Goal: Task Accomplishment & Management: Use online tool/utility

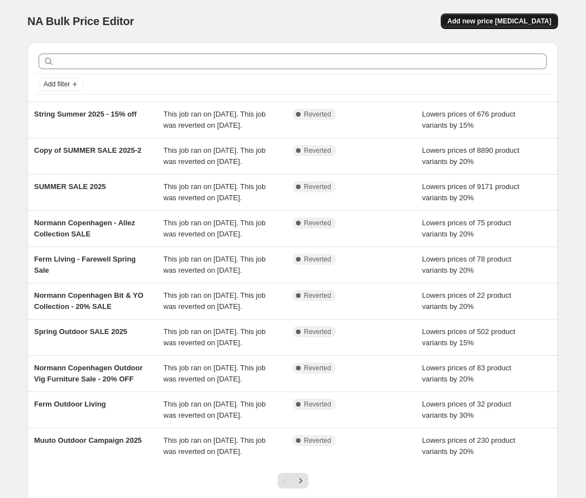
click at [478, 18] on span "Add new price [MEDICAL_DATA]" at bounding box center [499, 21] width 104 height 9
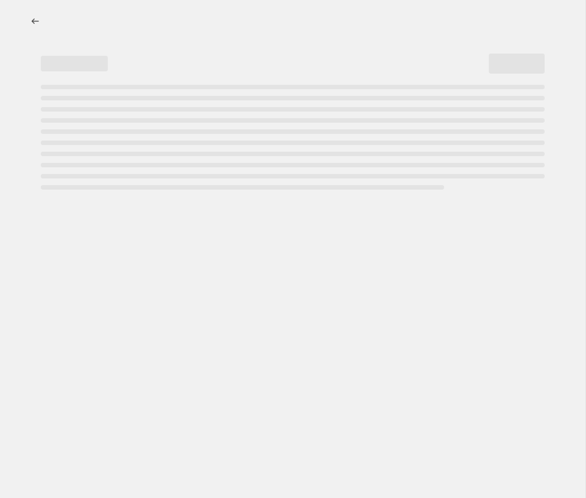
select select "percentage"
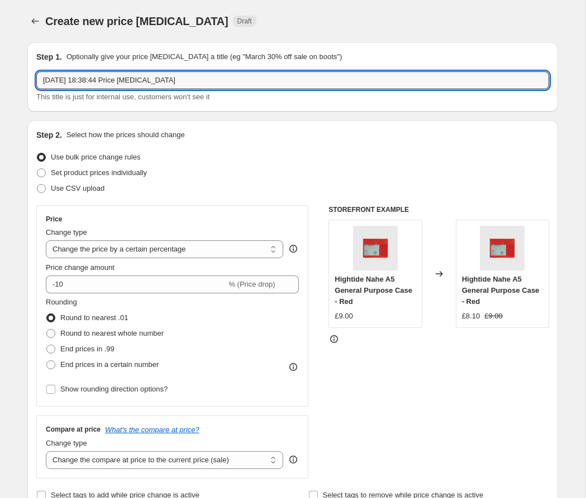
drag, startPoint x: 185, startPoint y: 80, endPoint x: 24, endPoint y: 74, distance: 161.4
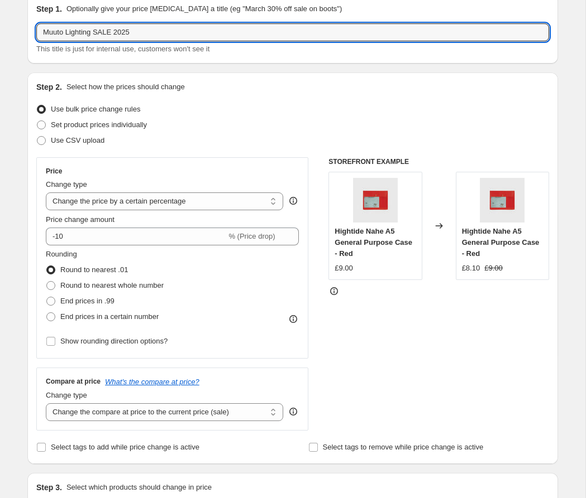
scroll to position [51, 0]
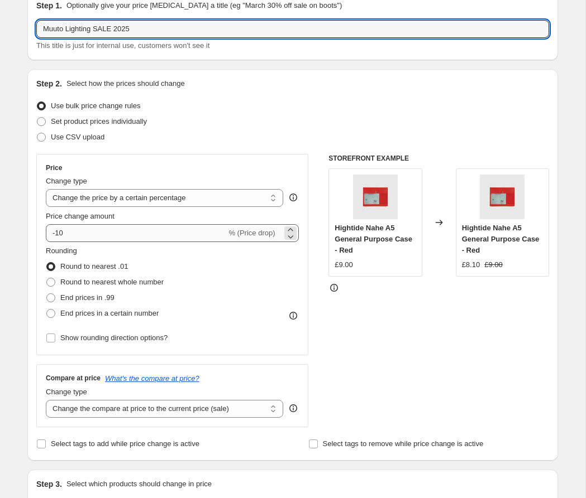
type input "Muuto Lighting SALE 2025"
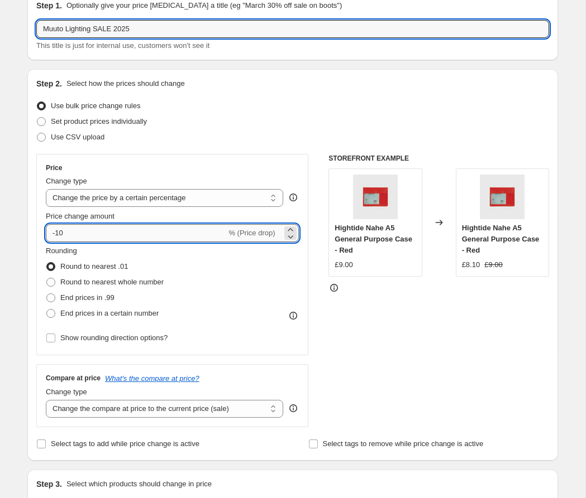
click at [87, 229] on input "-10" at bounding box center [136, 233] width 180 height 18
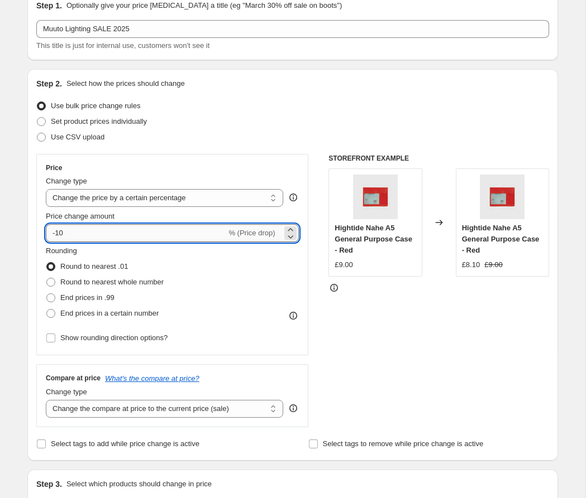
type input "-1"
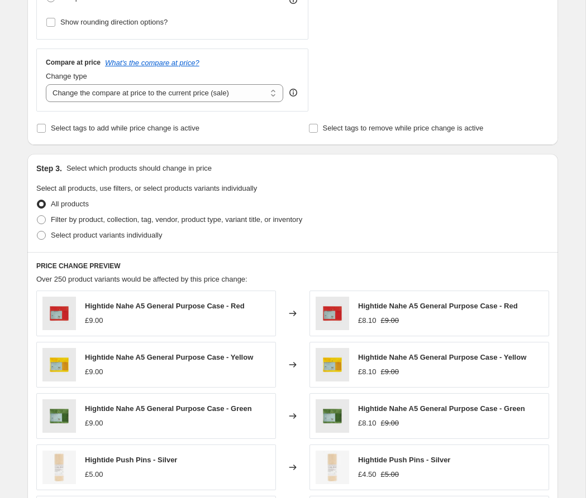
scroll to position [372, 0]
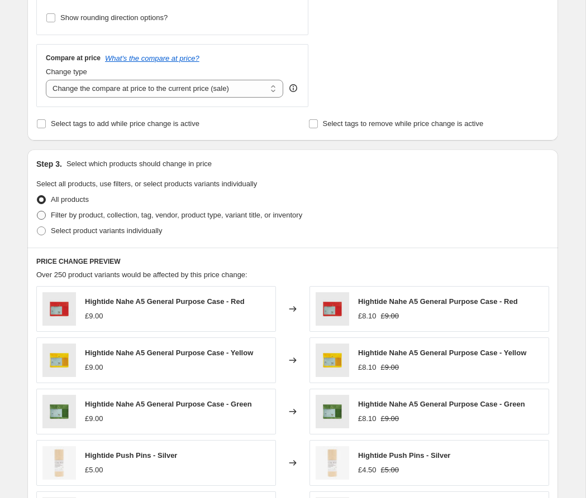
type input "-20"
click at [43, 215] on span at bounding box center [41, 215] width 9 height 9
click at [37, 212] on input "Filter by product, collection, tag, vendor, product type, variant title, or inv…" at bounding box center [37, 211] width 1 height 1
radio input "true"
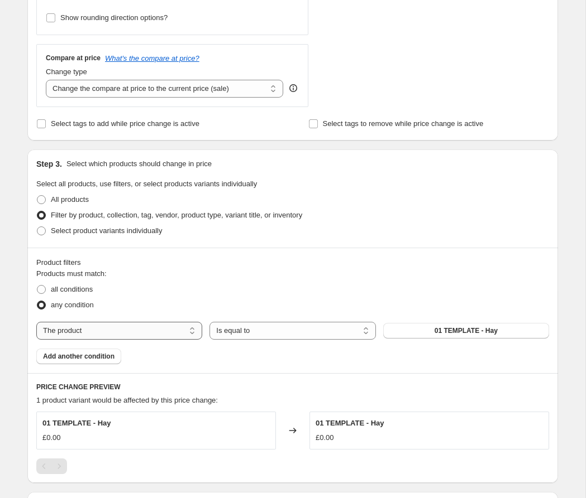
click at [165, 328] on select "The product The product's collection The product's tag The product's vendor The…" at bounding box center [119, 331] width 166 height 18
select select "tag"
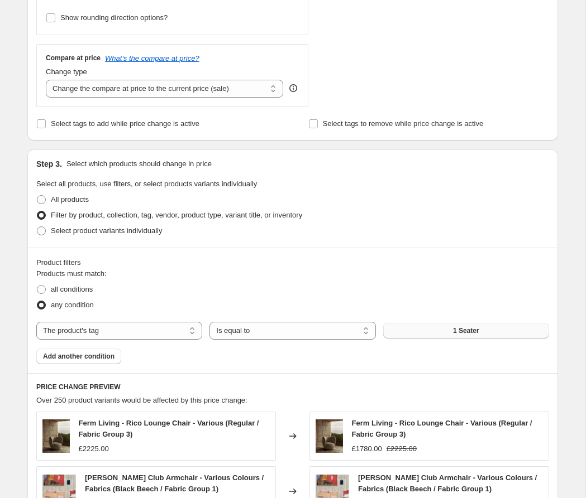
click at [396, 330] on button "1 Seater" at bounding box center [466, 331] width 166 height 16
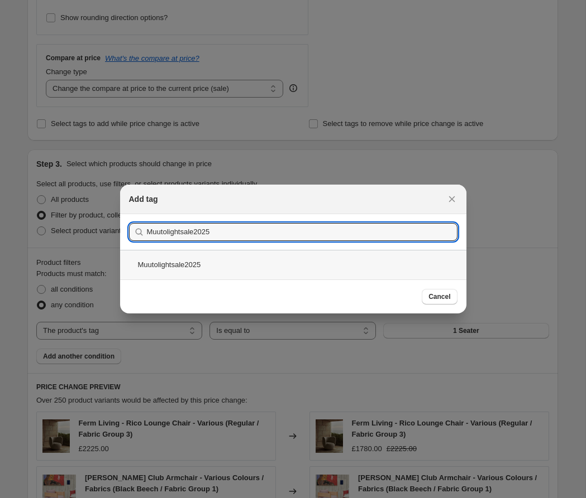
type input "Muutolightsale2025"
click at [158, 266] on div "Muutolightsale2025" at bounding box center [293, 265] width 346 height 30
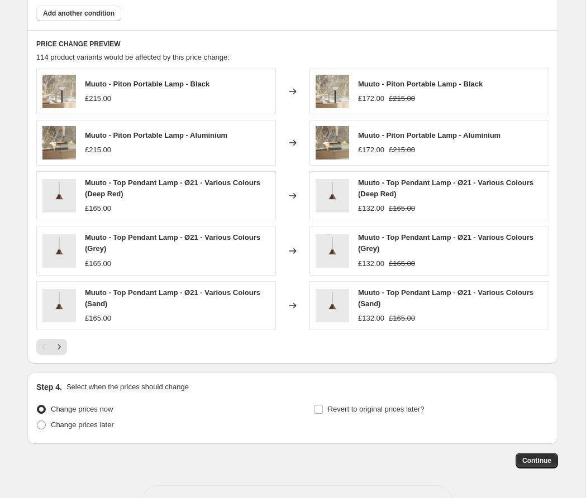
scroll to position [738, 0]
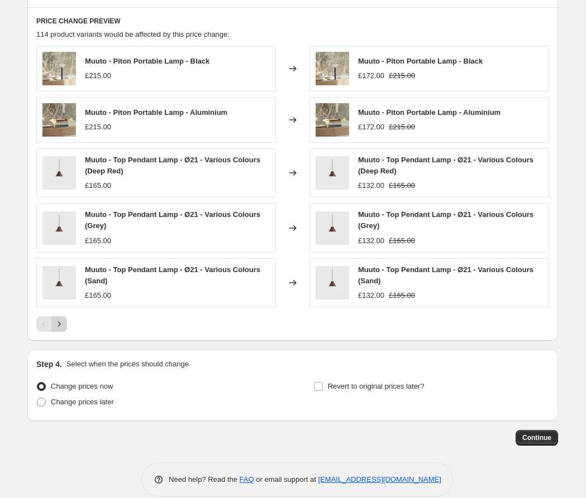
click at [61, 319] on icon "Next" at bounding box center [59, 324] width 11 height 11
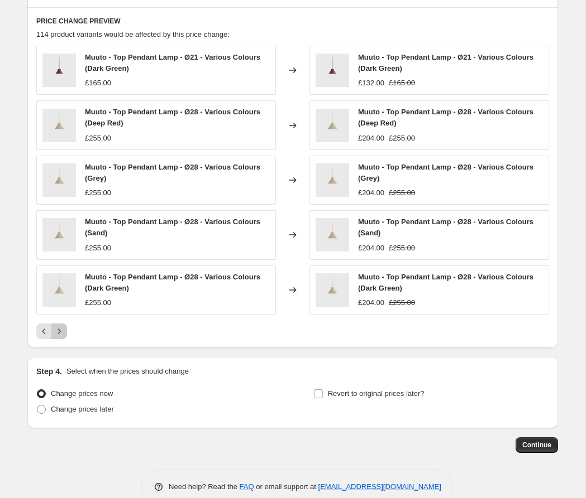
click at [63, 326] on icon "Next" at bounding box center [59, 331] width 11 height 11
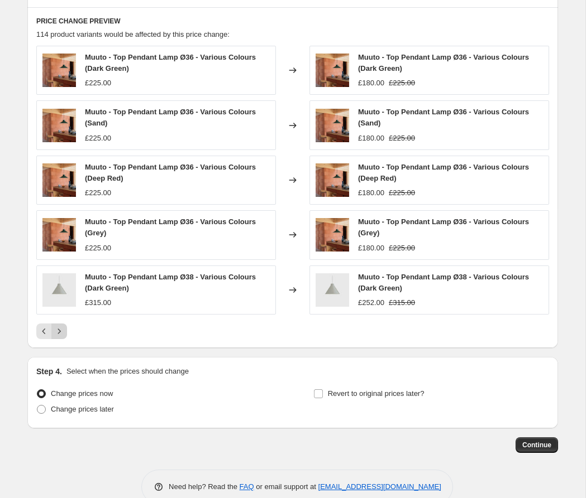
click at [62, 329] on icon "Next" at bounding box center [59, 331] width 11 height 11
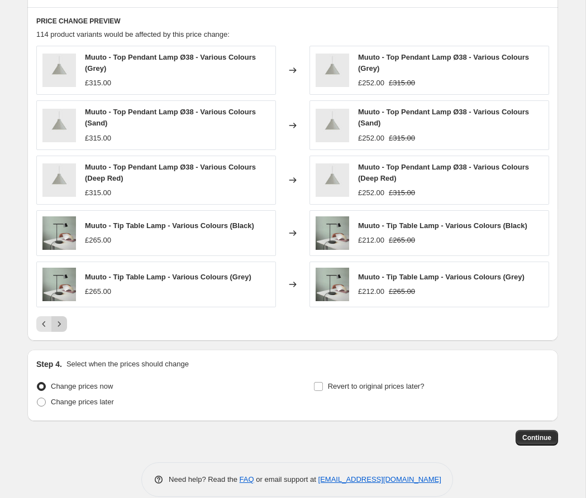
click at [59, 324] on icon "Next" at bounding box center [59, 324] width 11 height 11
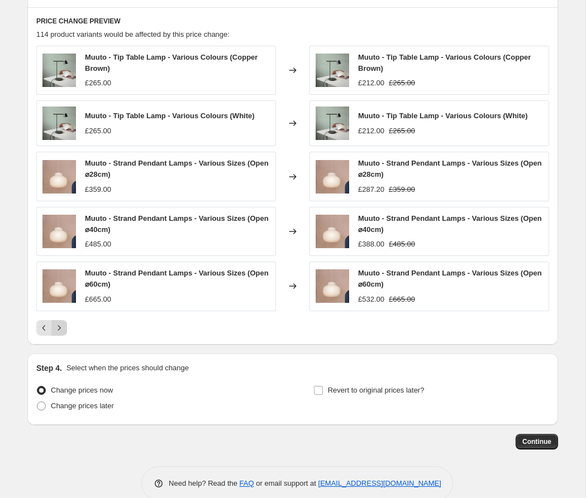
click at [59, 324] on icon "Next" at bounding box center [59, 328] width 11 height 11
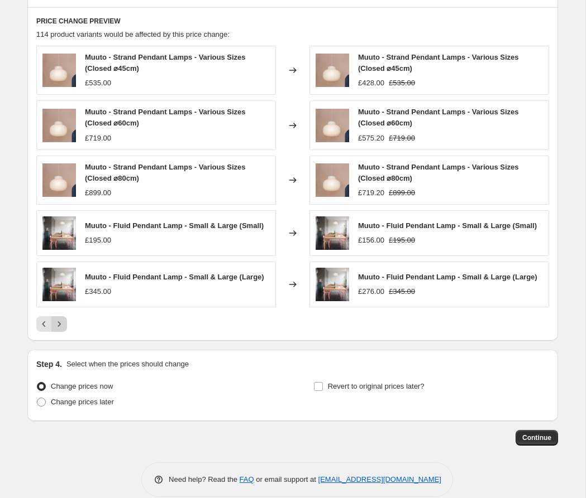
click at [59, 322] on icon "Next" at bounding box center [59, 324] width 3 height 5
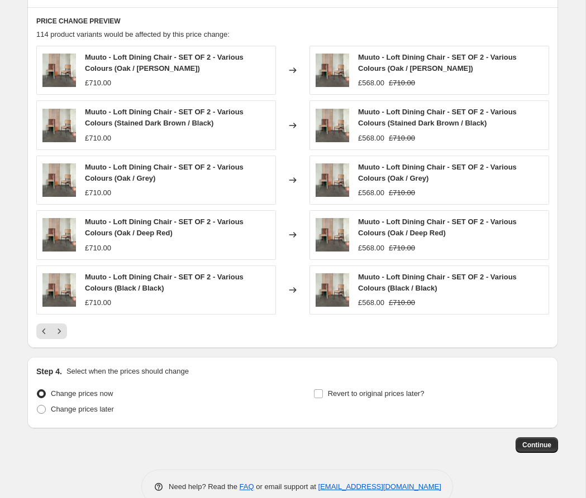
scroll to position [756, 0]
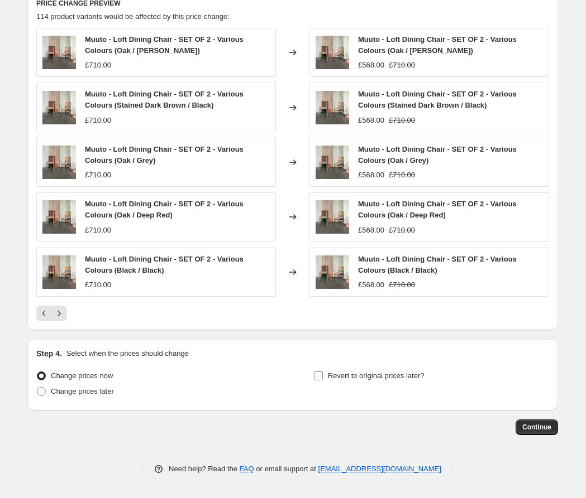
click at [319, 374] on input "Revert to original prices later?" at bounding box center [318, 376] width 9 height 9
checkbox input "true"
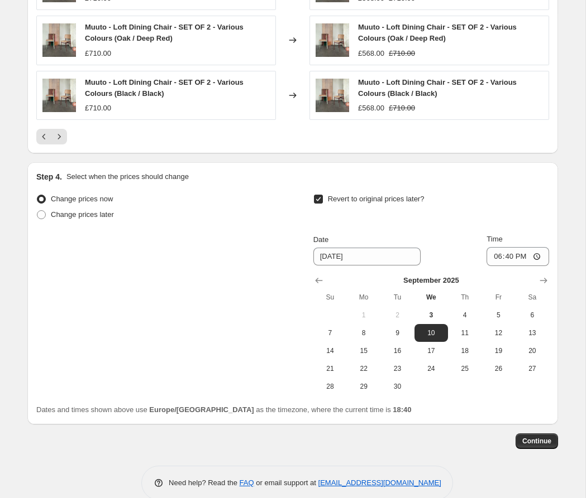
scroll to position [935, 0]
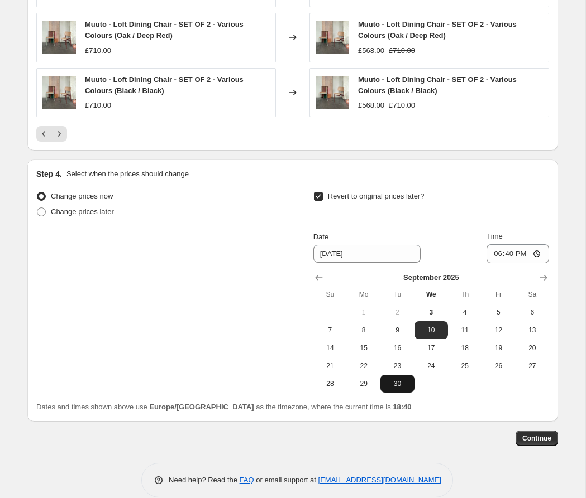
click at [399, 380] on span "30" at bounding box center [397, 384] width 25 height 9
type input "[DATE]"
click at [518, 249] on input "18:40" at bounding box center [517, 253] width 63 height 19
click at [537, 250] on input "18:40" at bounding box center [517, 253] width 63 height 19
click at [540, 437] on span "Continue" at bounding box center [536, 438] width 29 height 9
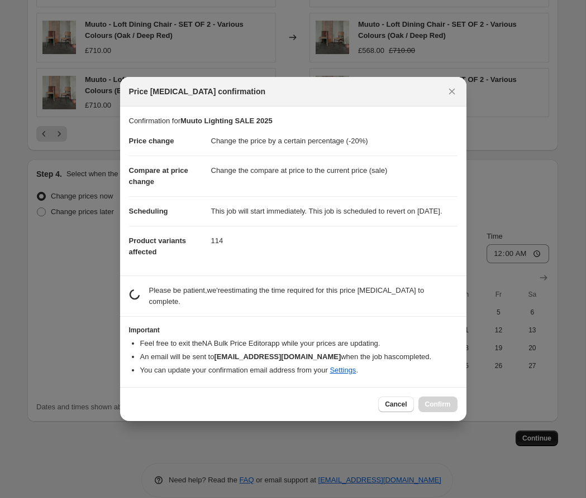
scroll to position [0, 0]
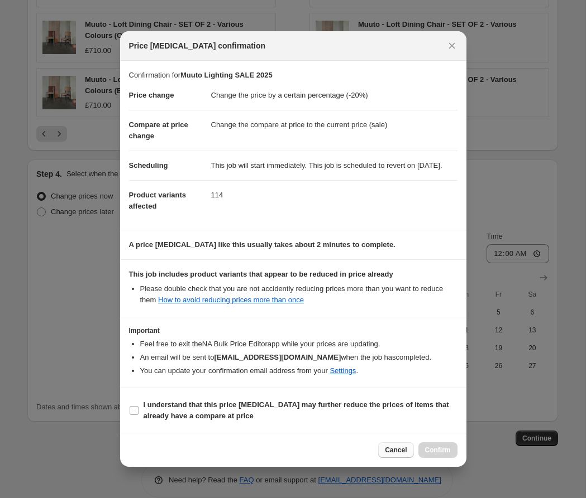
click at [395, 455] on span "Cancel" at bounding box center [396, 450] width 22 height 9
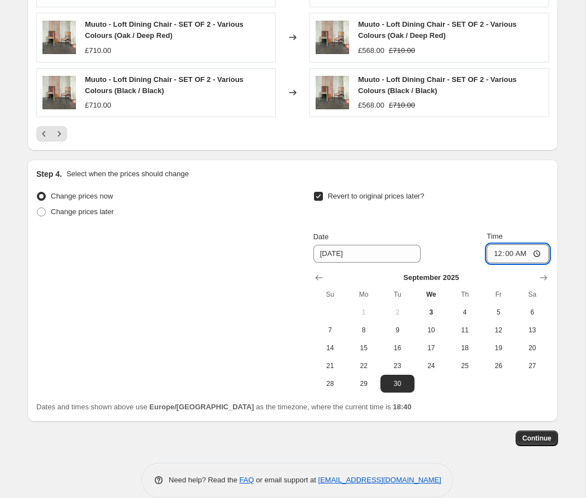
click at [518, 251] on input "00:00" at bounding box center [517, 253] width 63 height 19
click at [375, 253] on input "[DATE]" at bounding box center [366, 254] width 107 height 18
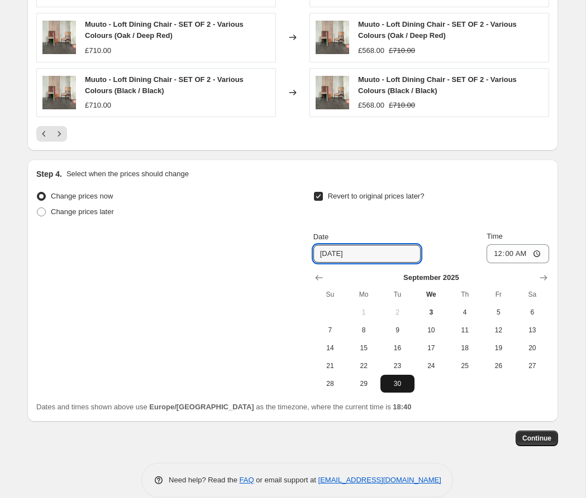
click at [399, 381] on span "30" at bounding box center [397, 384] width 25 height 9
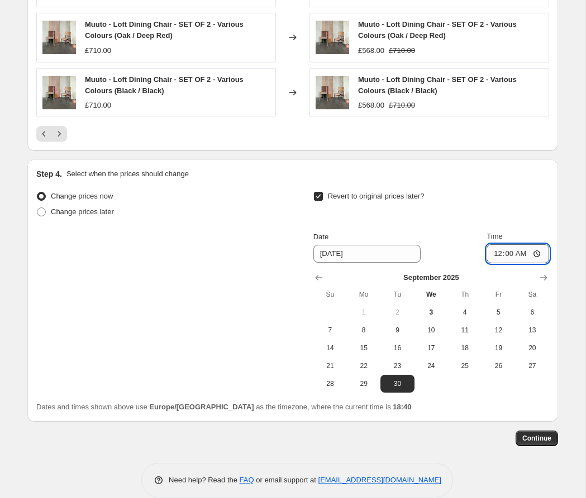
click at [517, 256] on input "00:00" at bounding box center [517, 253] width 63 height 19
click at [536, 250] on input "00:00" at bounding box center [517, 253] width 63 height 19
type input "23:59"
click at [542, 434] on span "Continue" at bounding box center [536, 438] width 29 height 9
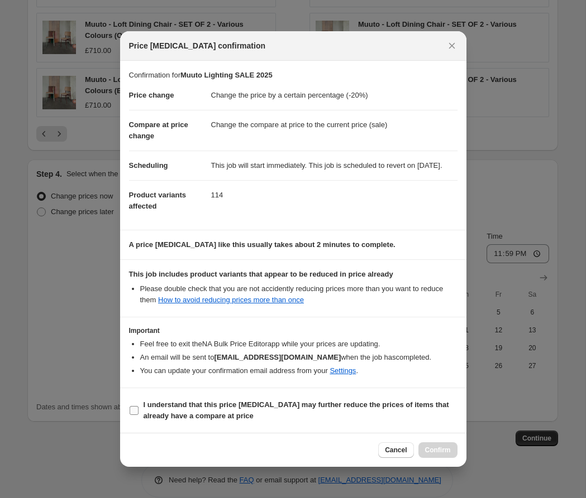
click at [135, 415] on input "I understand that this price [MEDICAL_DATA] may further reduce the prices of it…" at bounding box center [133, 410] width 9 height 9
checkbox input "true"
click at [445, 454] on span "Confirm" at bounding box center [438, 450] width 26 height 9
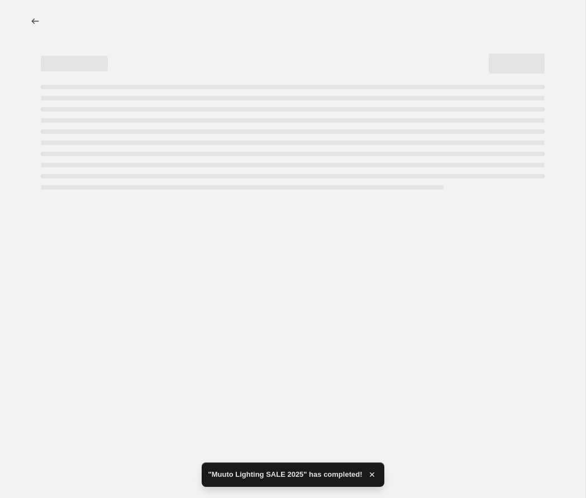
select select "percentage"
select select "tag"
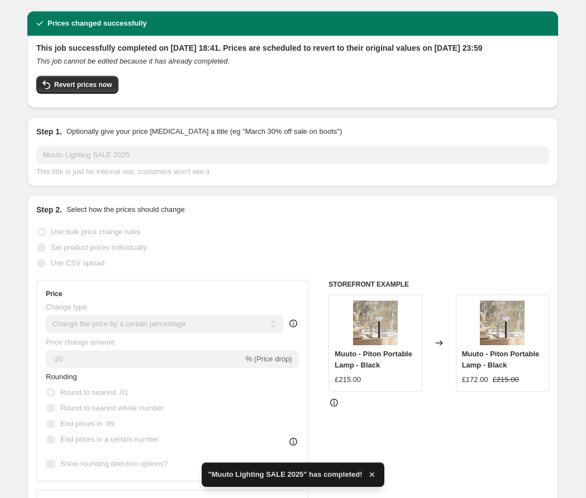
scroll to position [35, 0]
